Goal: Browse casually

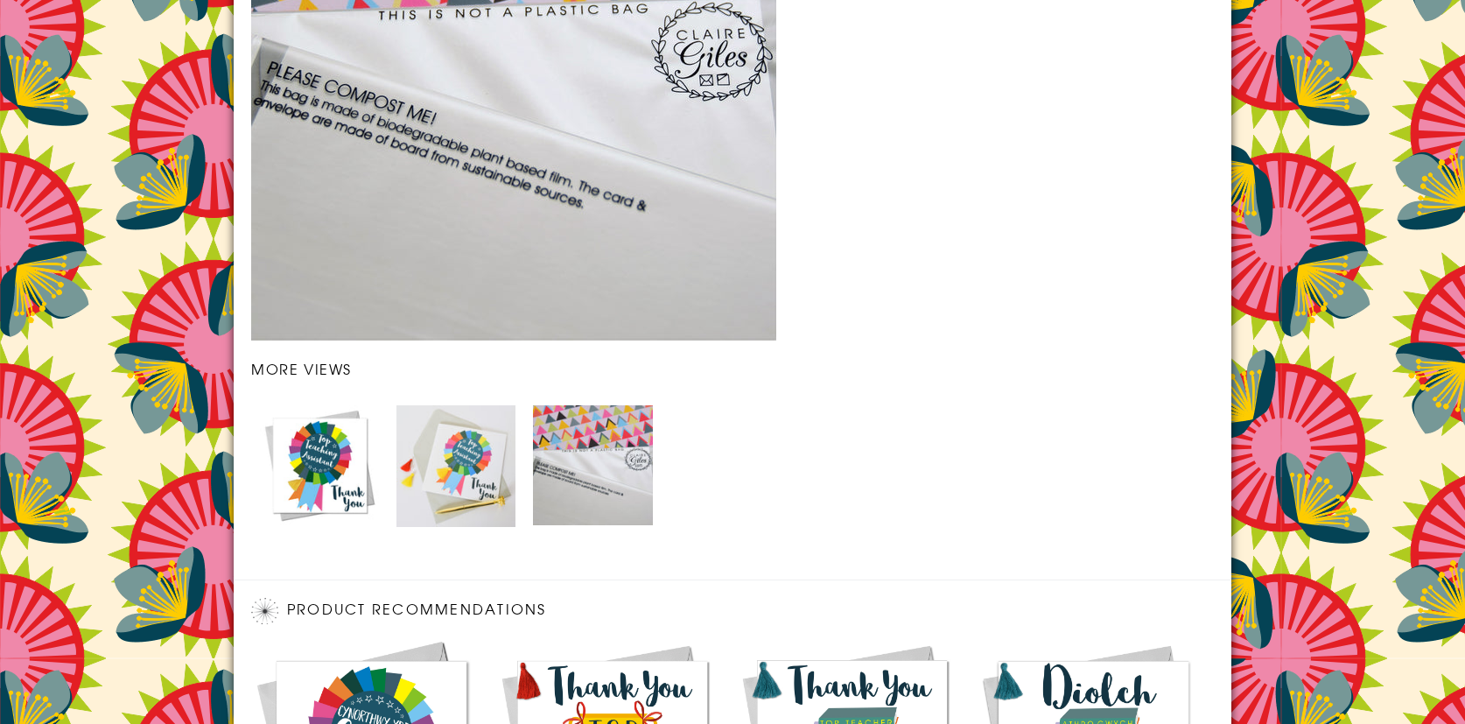
scroll to position [2134, 0]
